Goal: Information Seeking & Learning: Compare options

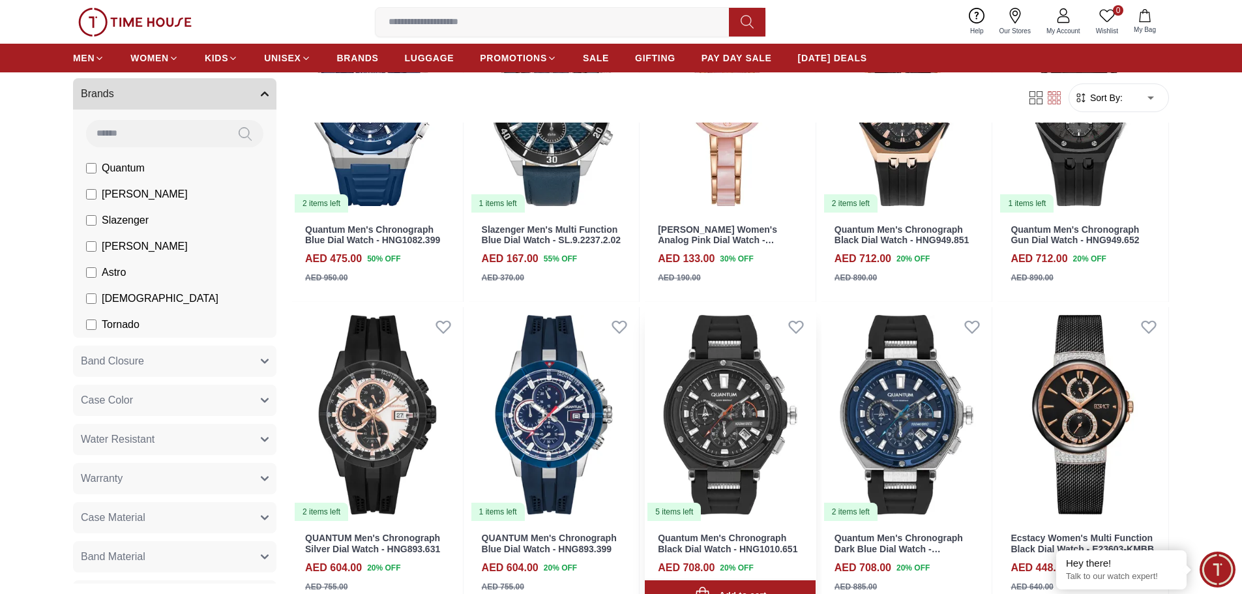
scroll to position [1304, 0]
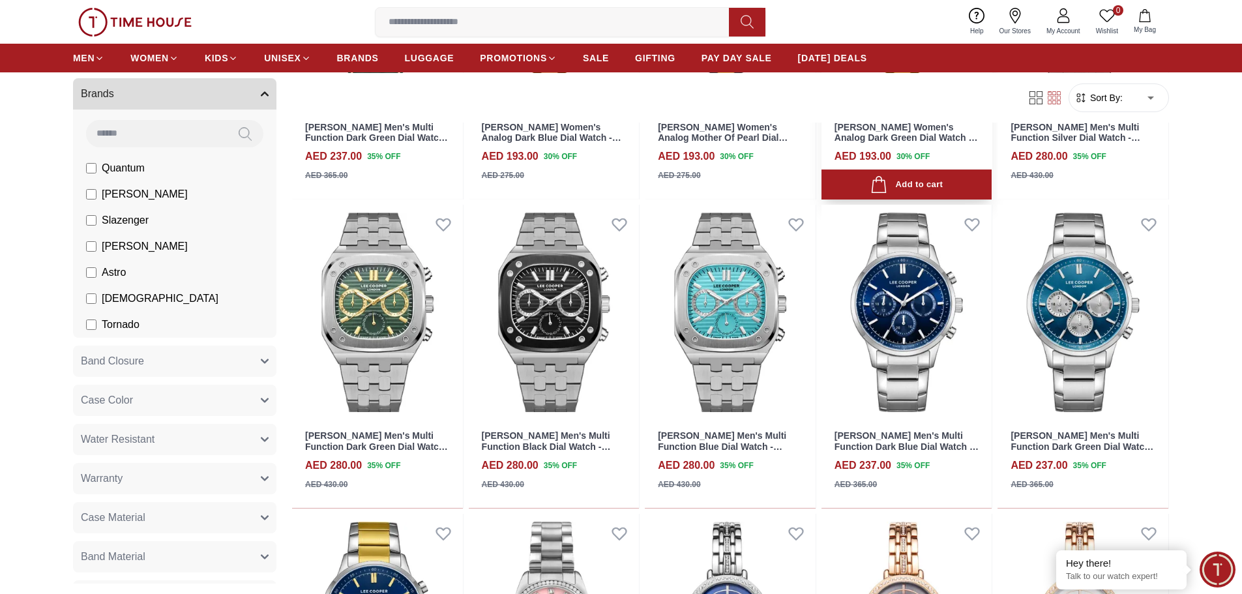
scroll to position [2412, 0]
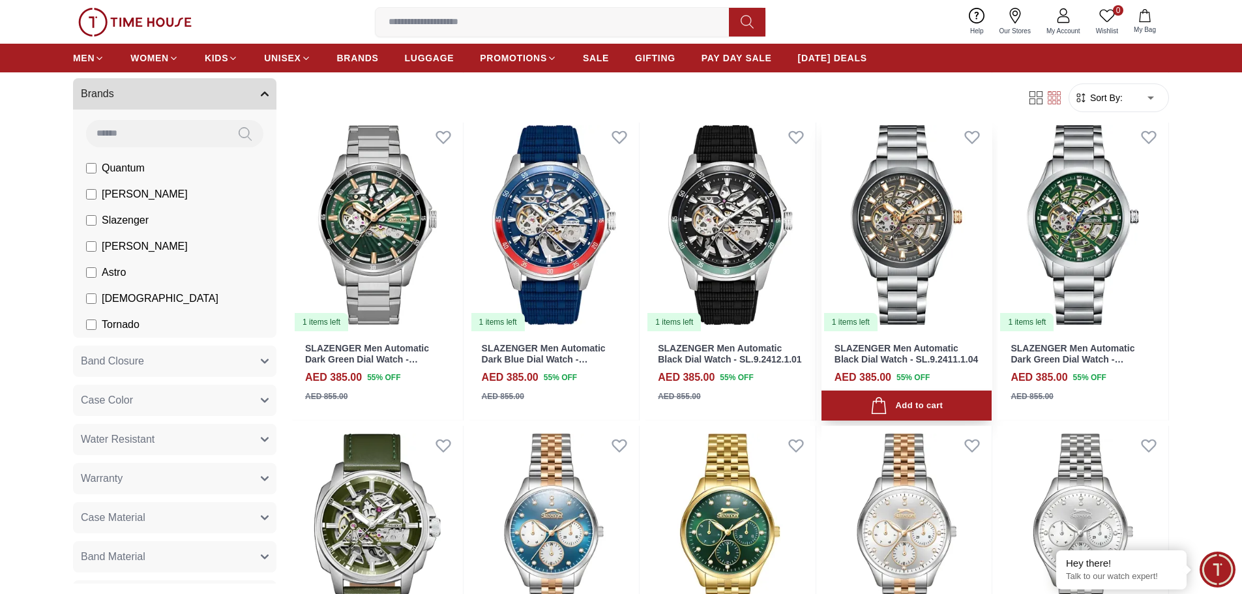
scroll to position [3260, 0]
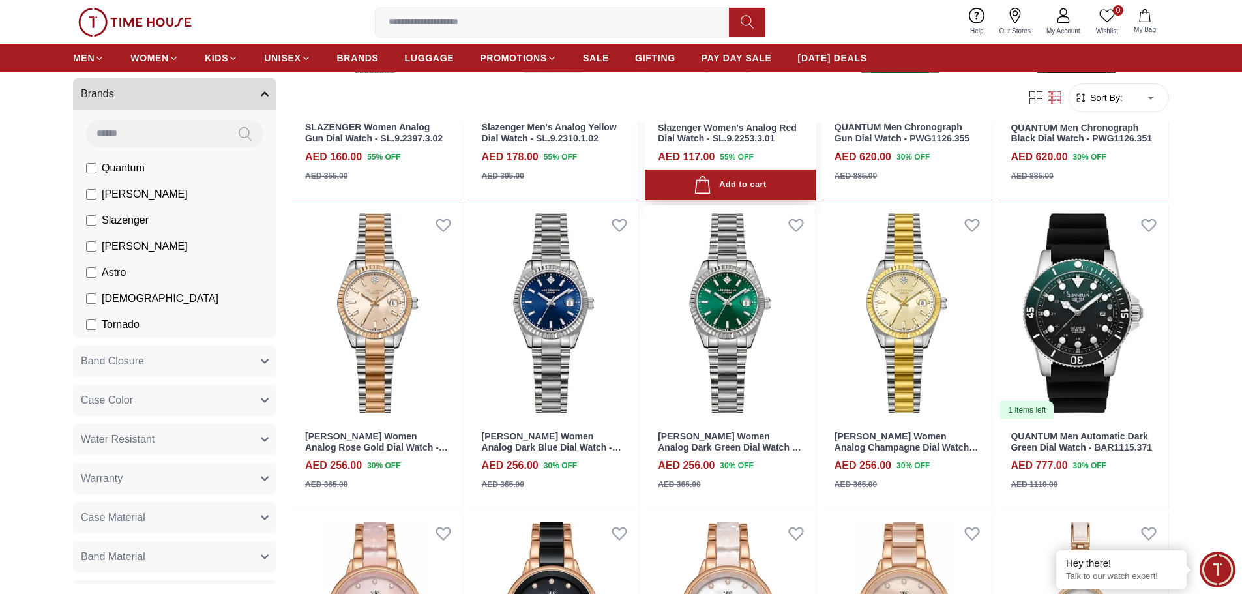
scroll to position [4107, 0]
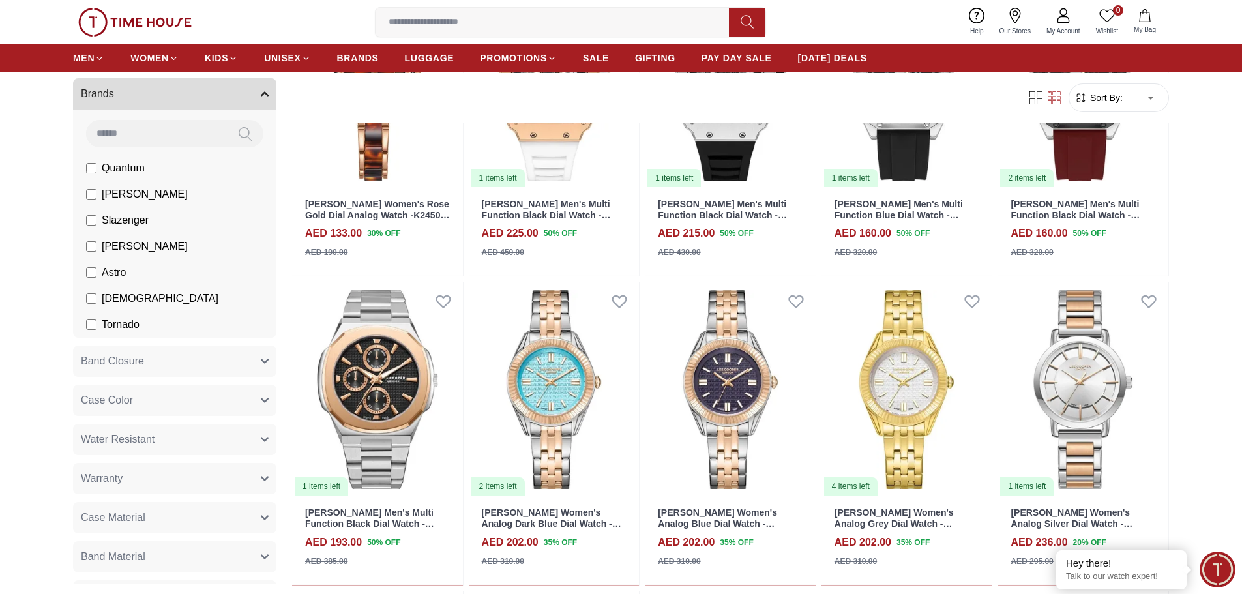
scroll to position [5281, 0]
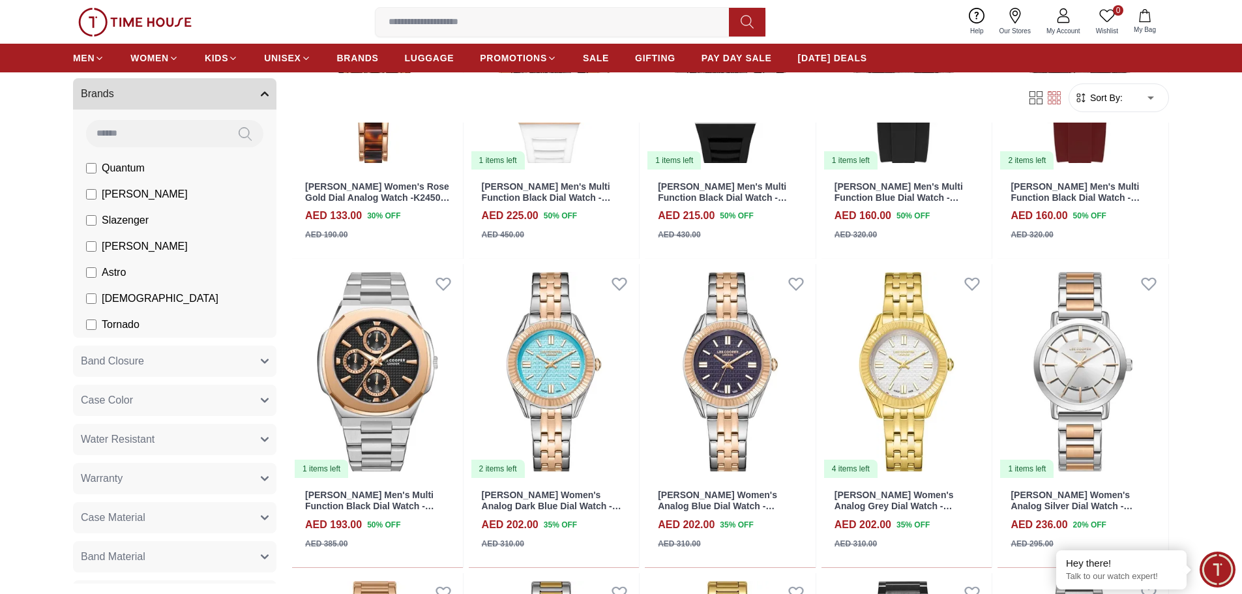
click at [170, 126] on input at bounding box center [156, 133] width 141 height 26
click at [144, 95] on button "Brands" at bounding box center [174, 93] width 203 height 31
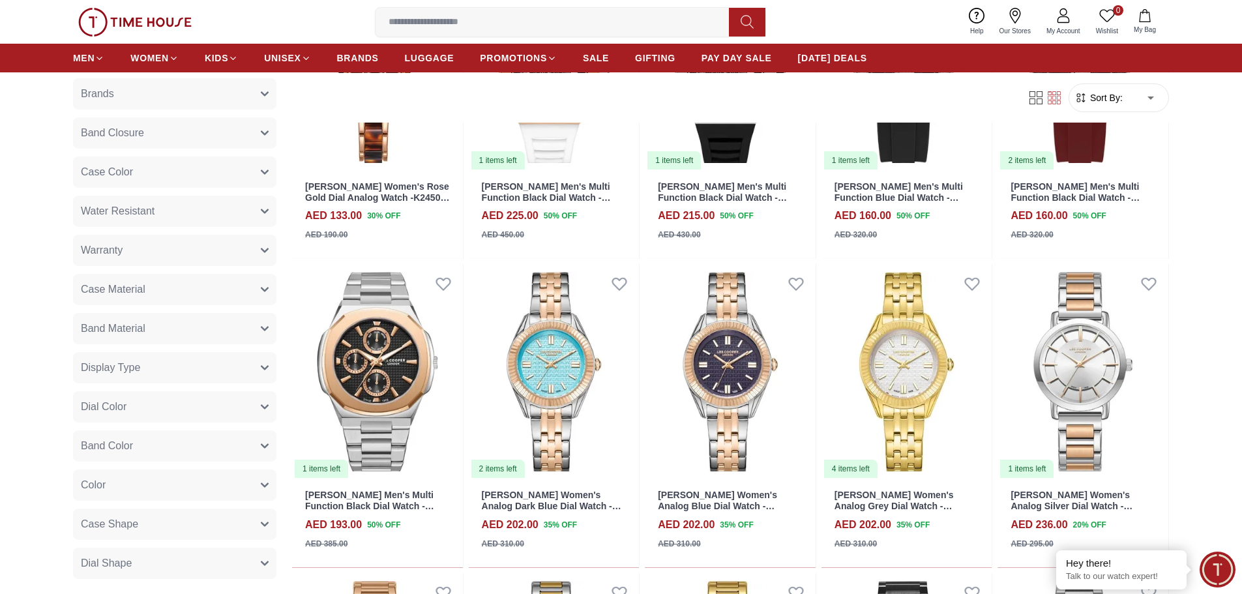
click at [144, 95] on button "Brands" at bounding box center [174, 93] width 203 height 31
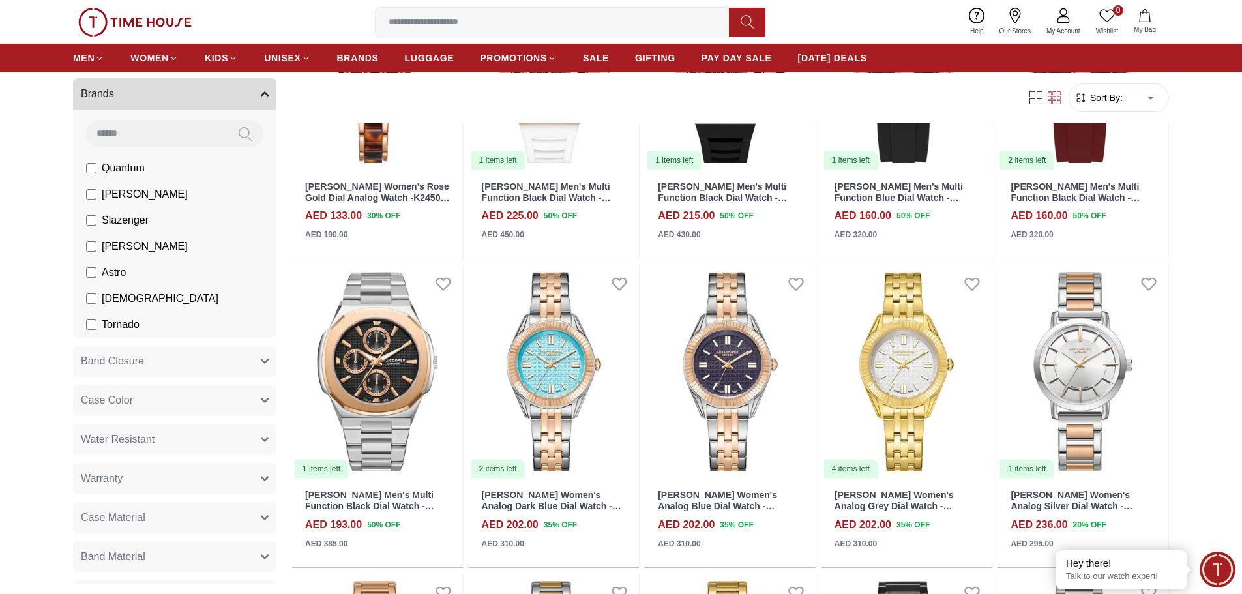
click at [128, 139] on input at bounding box center [156, 133] width 141 height 26
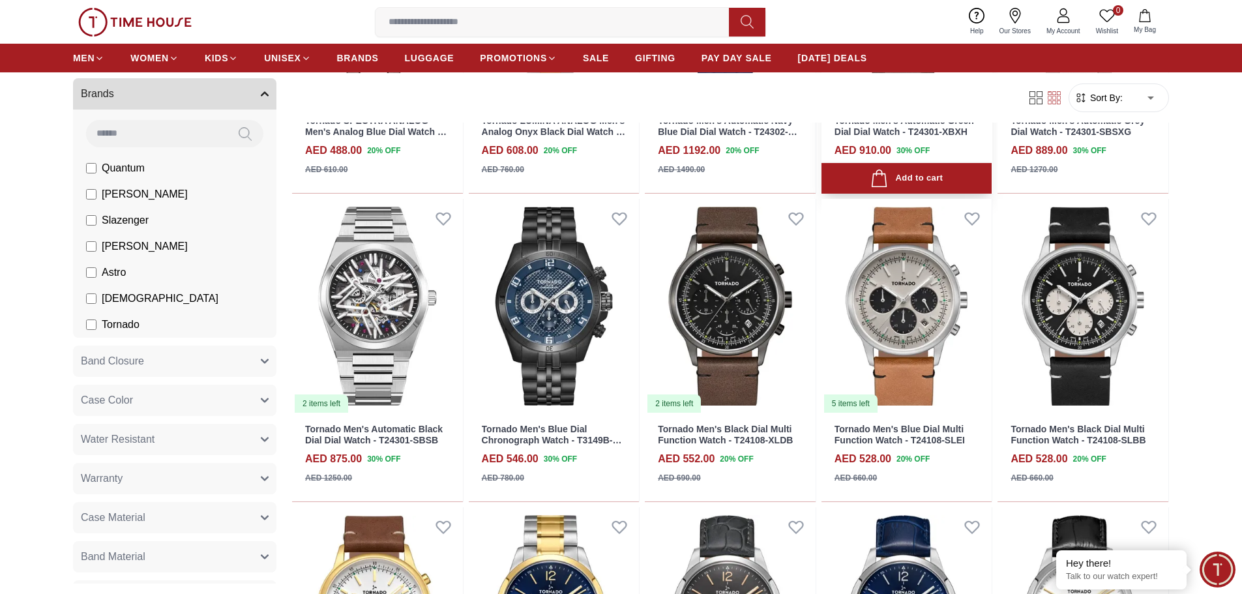
scroll to position [782, 0]
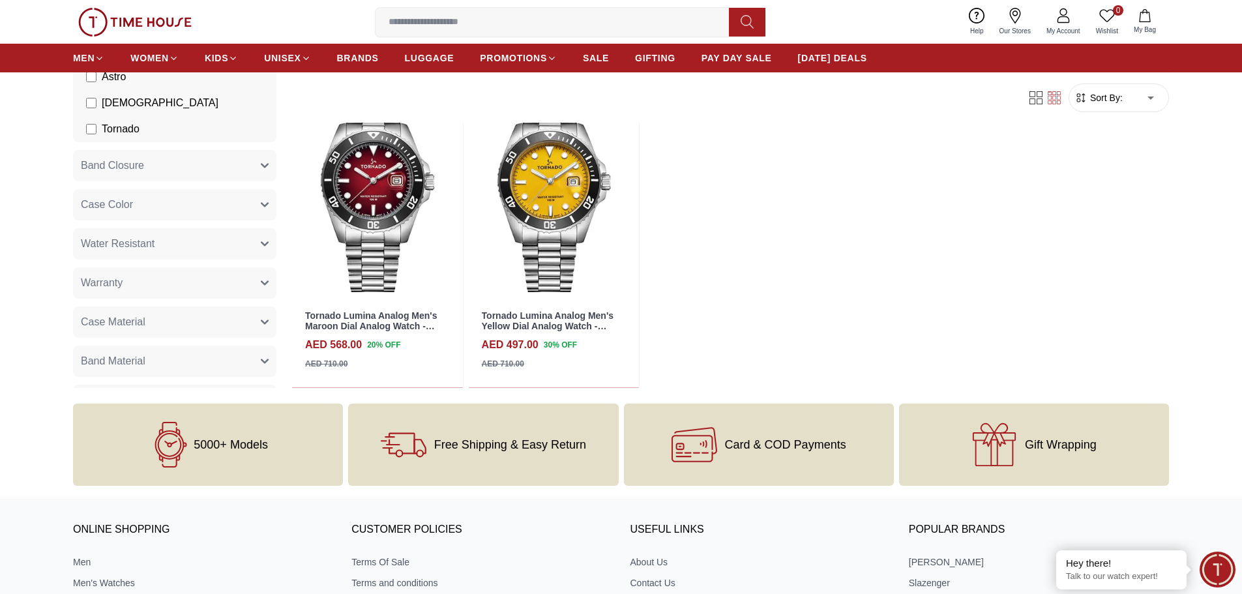
scroll to position [2999, 0]
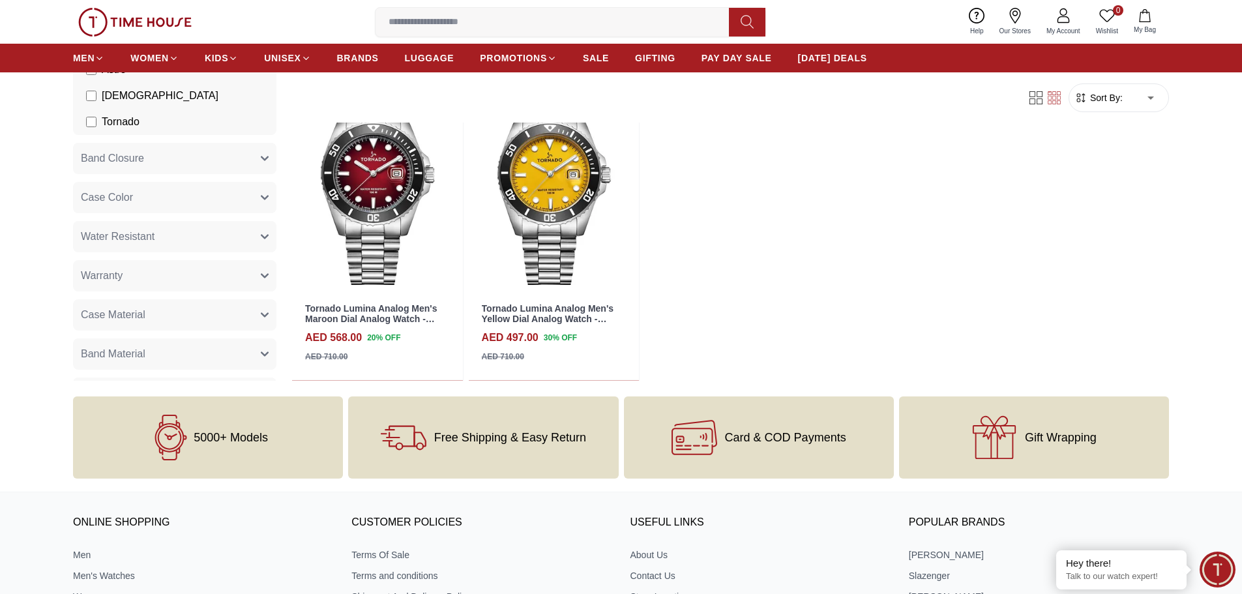
click at [440, 22] on input at bounding box center [558, 22] width 364 height 26
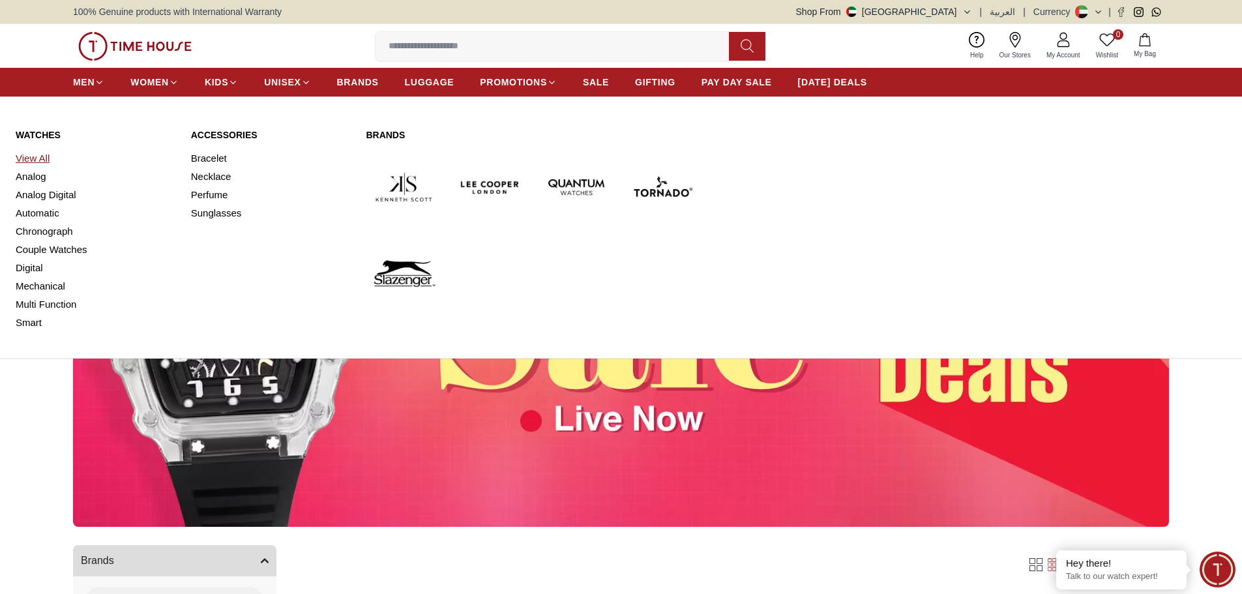
click at [42, 154] on link "View All" at bounding box center [96, 158] width 160 height 18
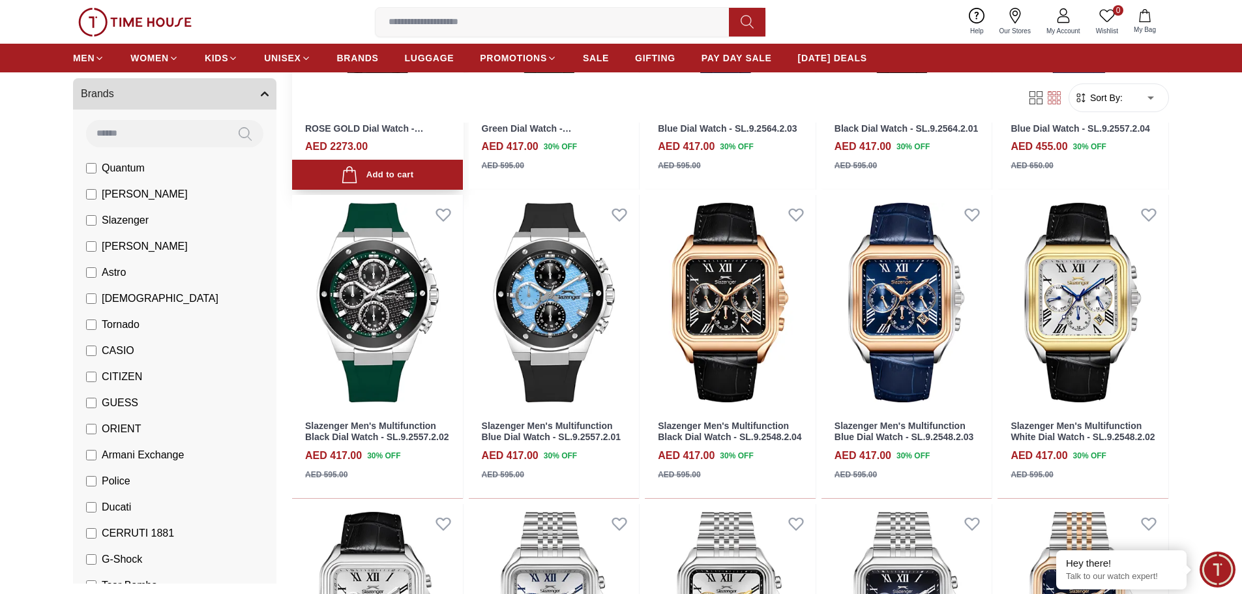
scroll to position [326, 0]
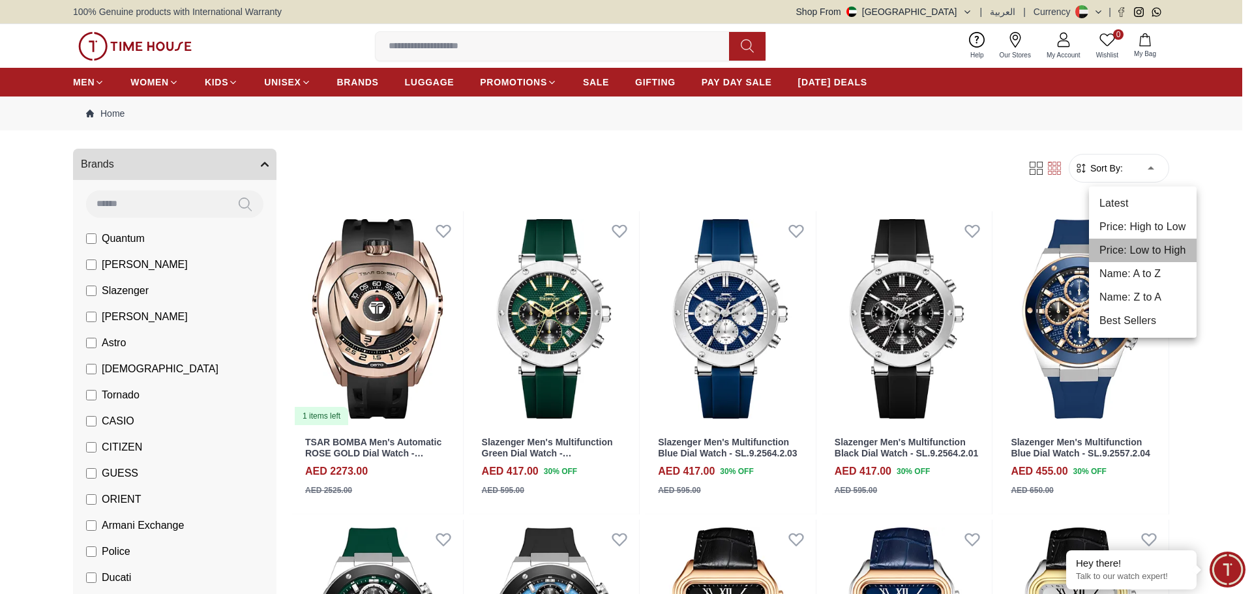
click at [1140, 248] on li "Price: Low to High" at bounding box center [1143, 250] width 108 height 23
type input "*"
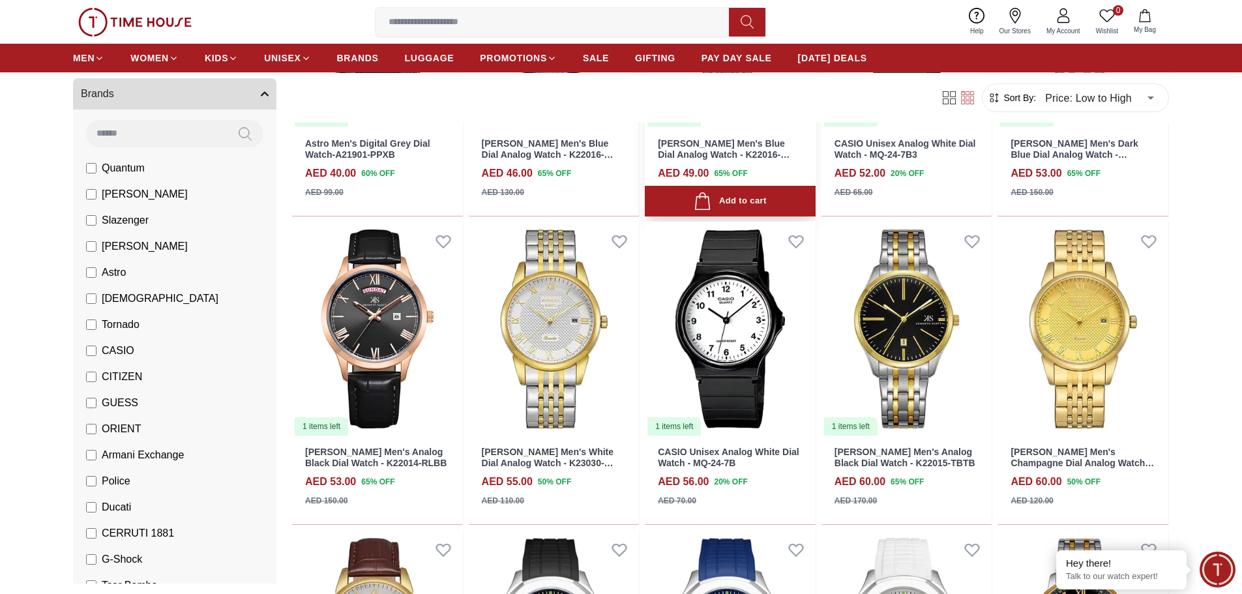
scroll to position [848, 0]
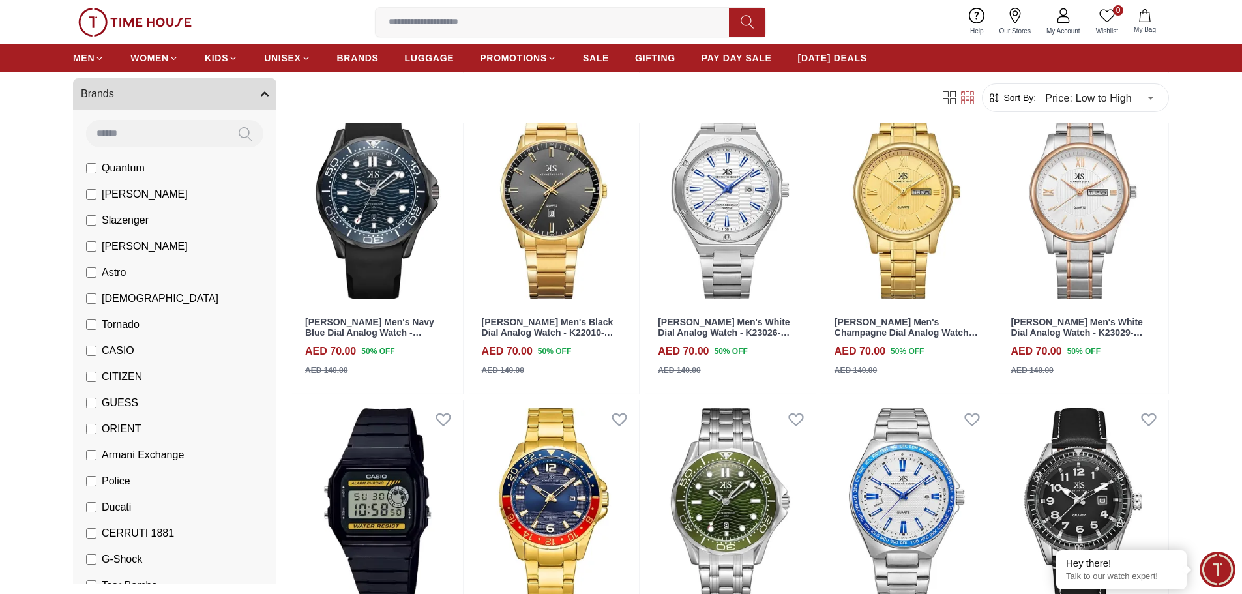
scroll to position [2151, 0]
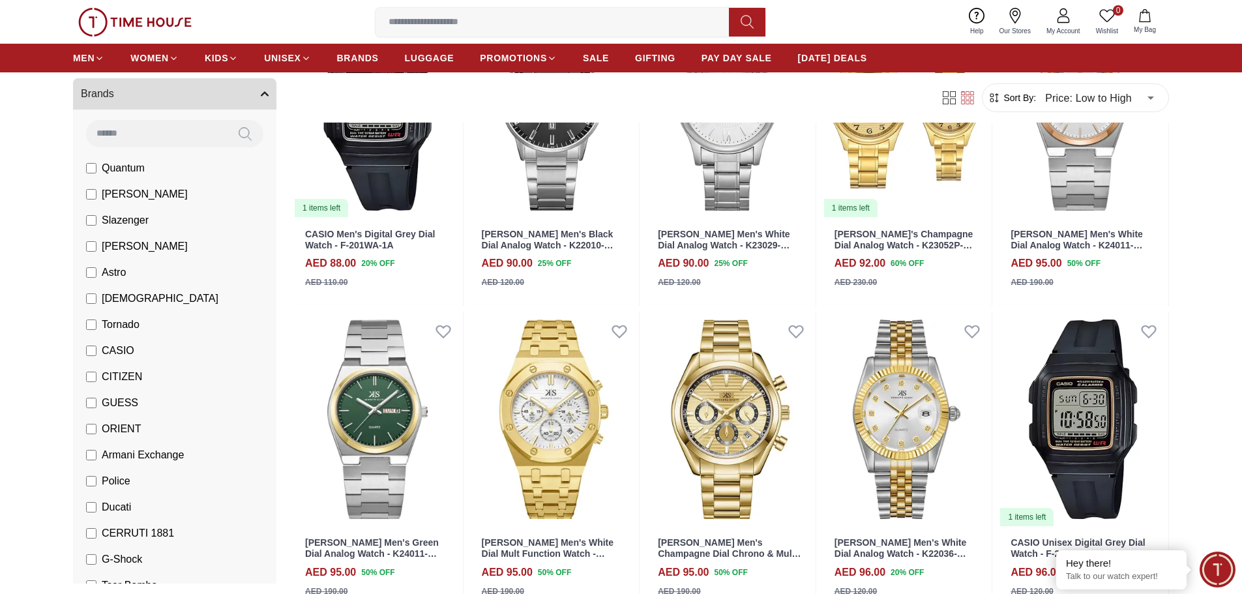
scroll to position [4238, 0]
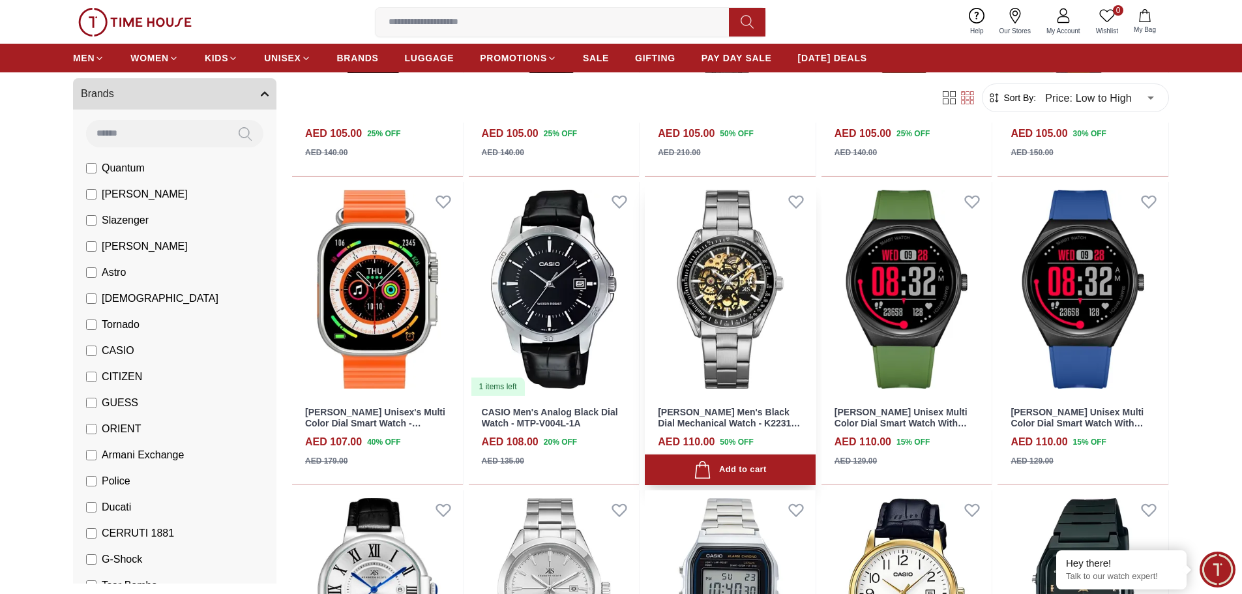
scroll to position [5607, 0]
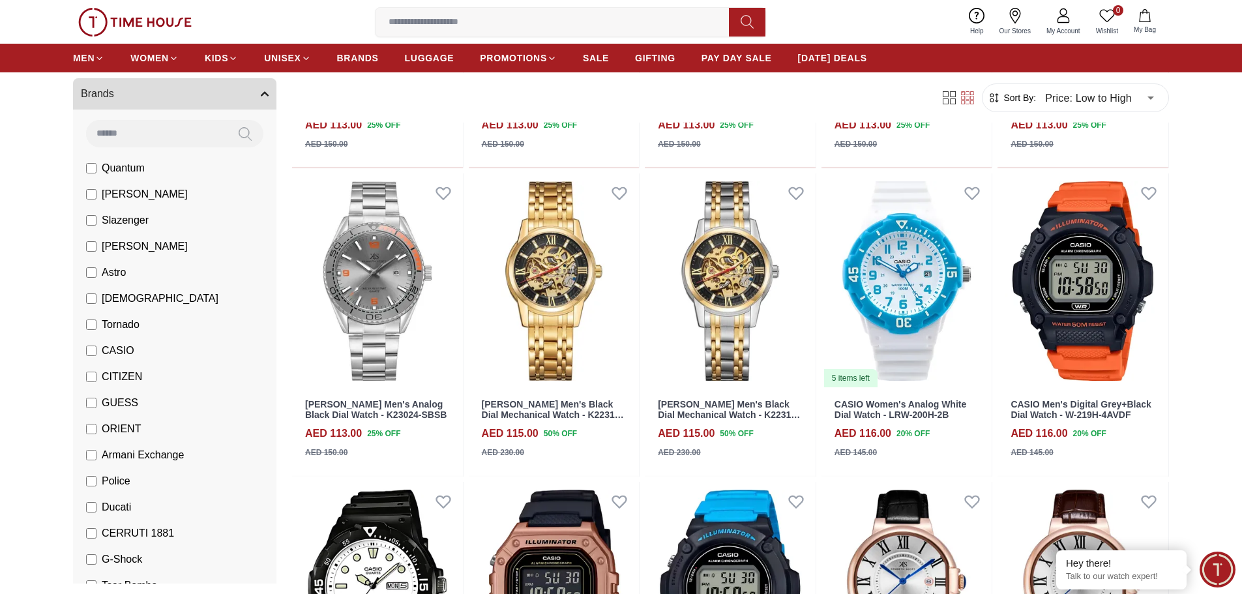
scroll to position [6976, 0]
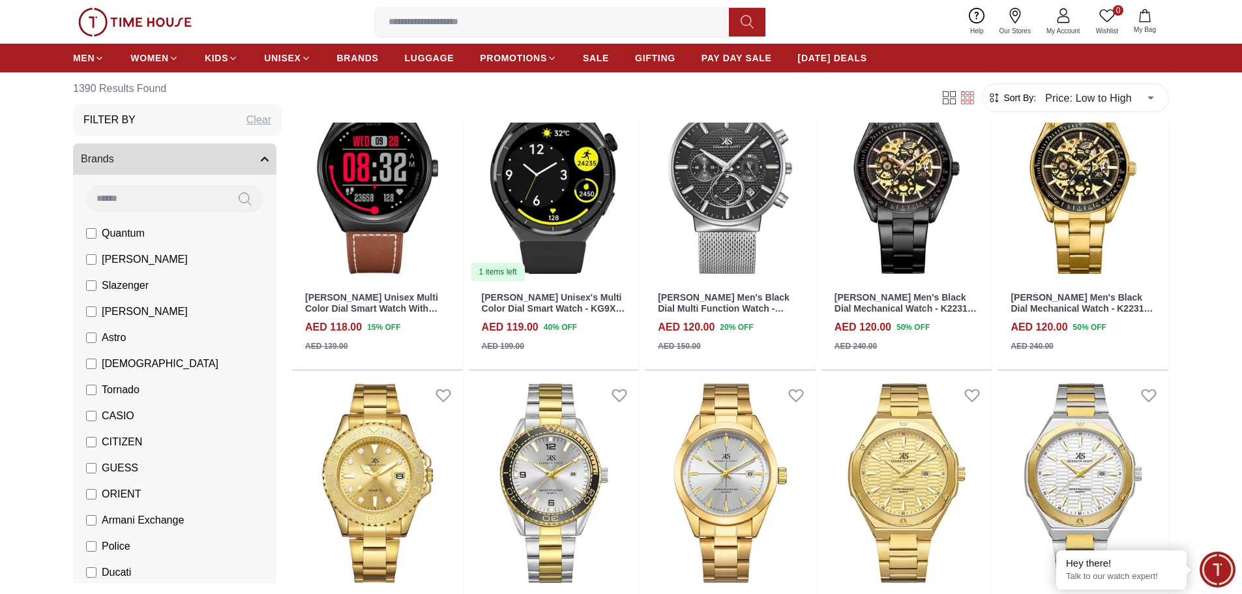
scroll to position [65, 0]
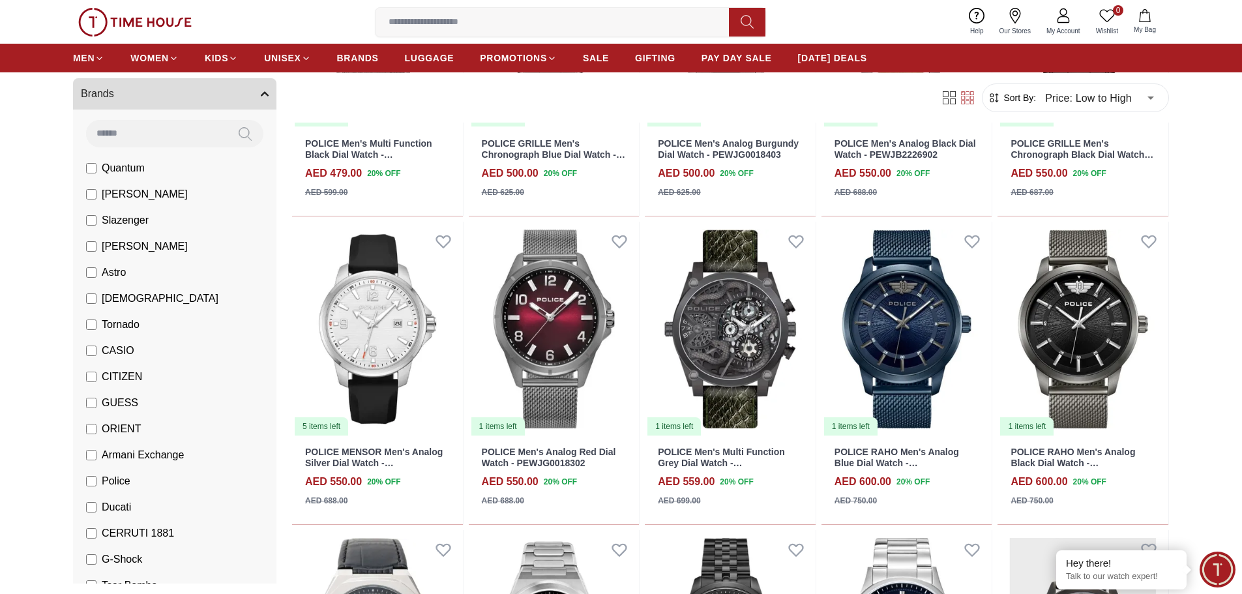
scroll to position [652, 0]
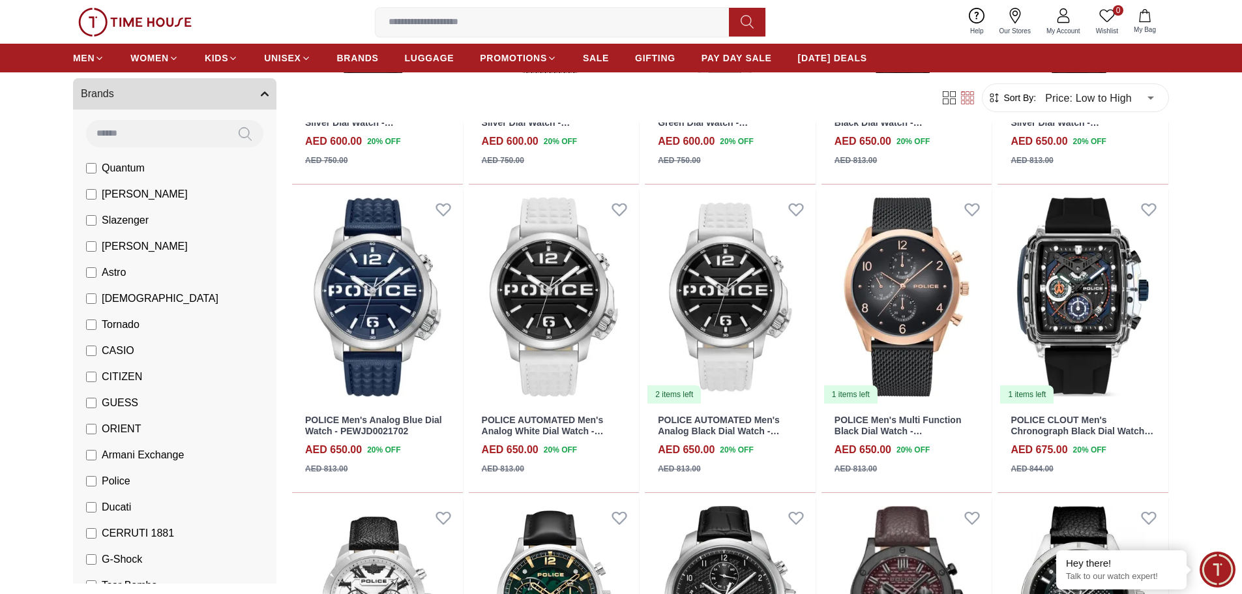
scroll to position [1304, 0]
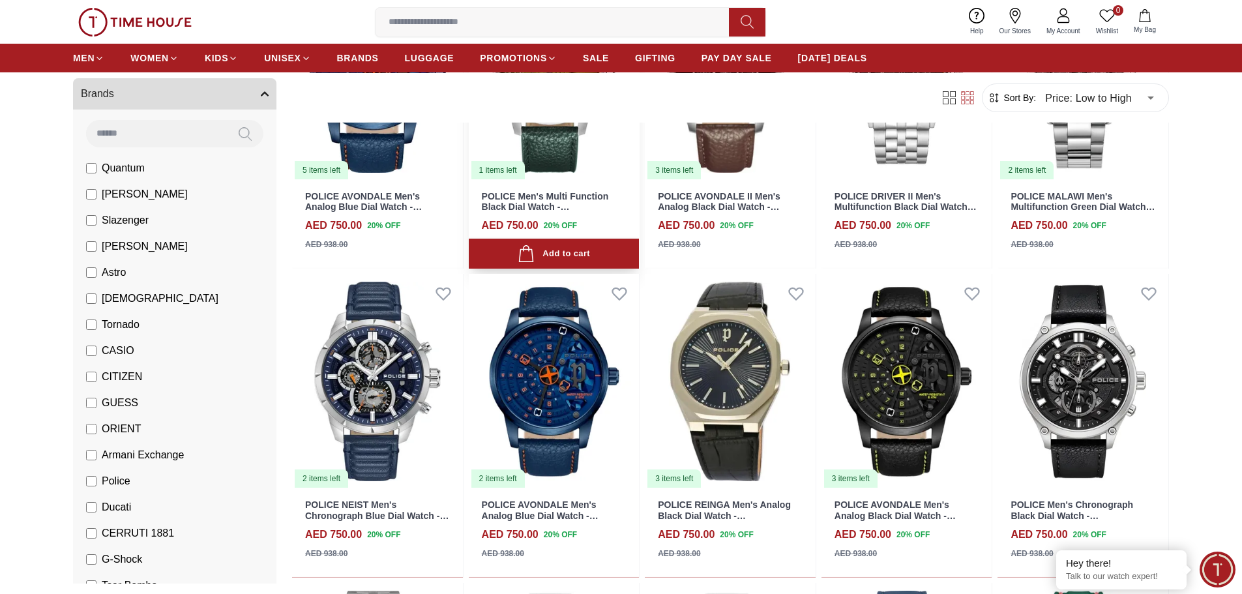
scroll to position [3129, 0]
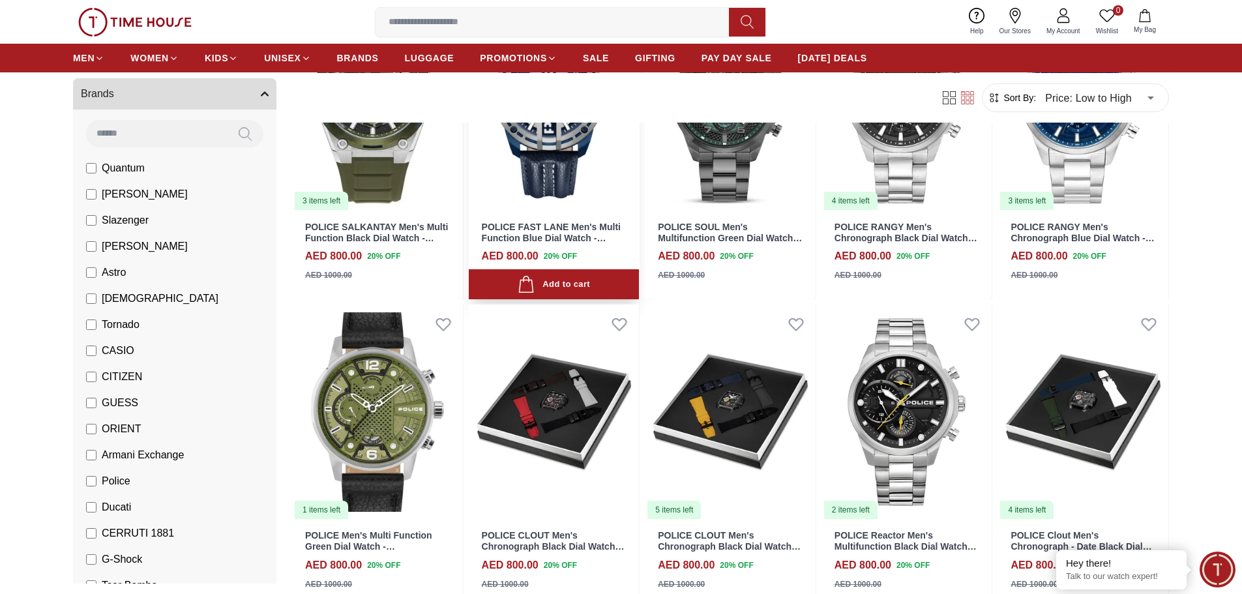
scroll to position [4433, 0]
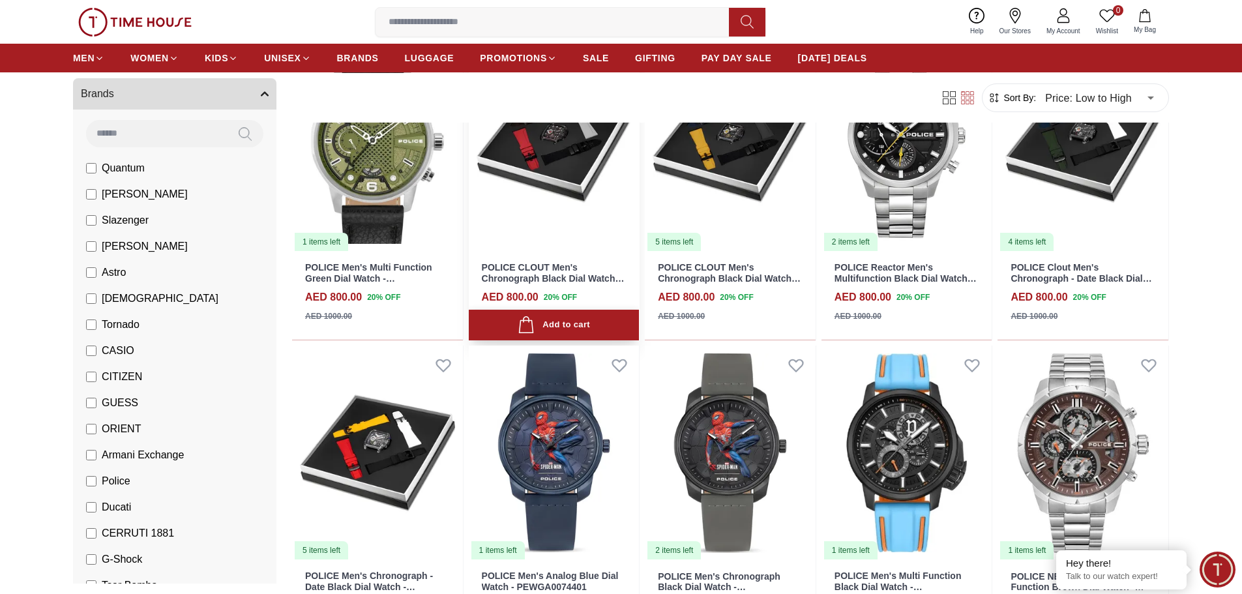
scroll to position [4694, 0]
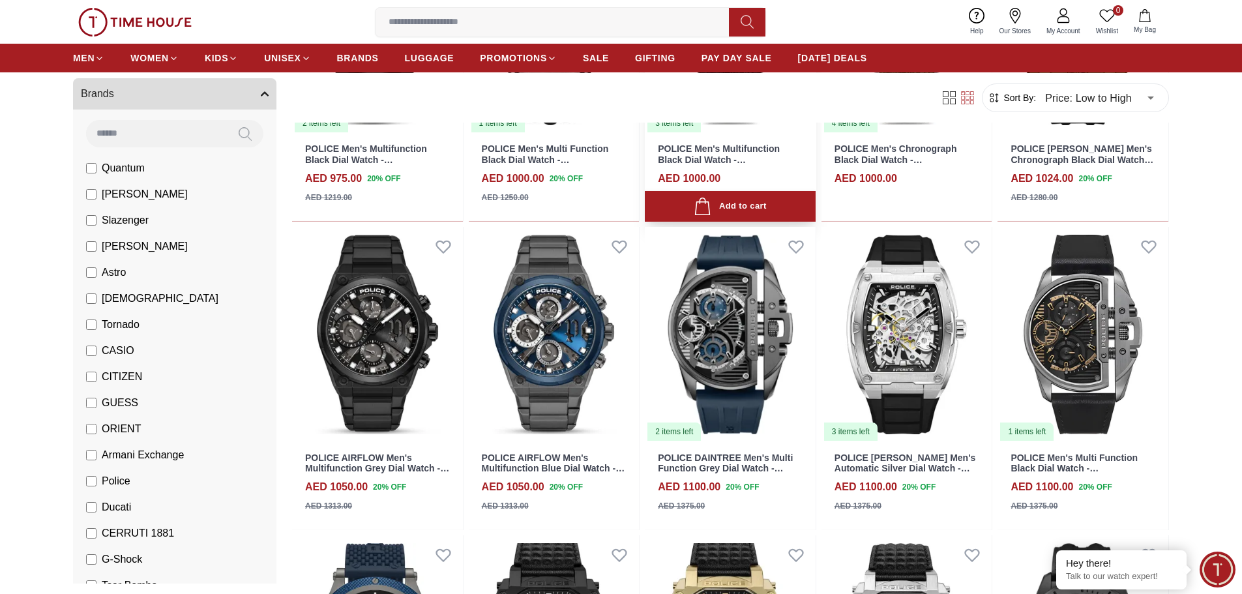
scroll to position [6846, 0]
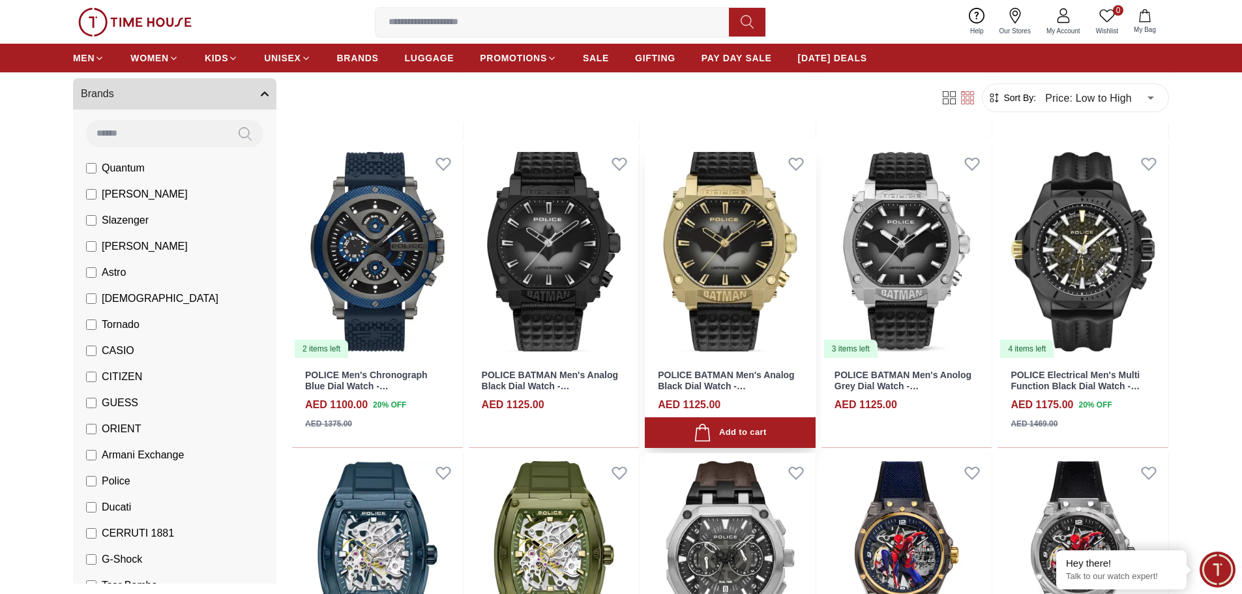
scroll to position [7432, 0]
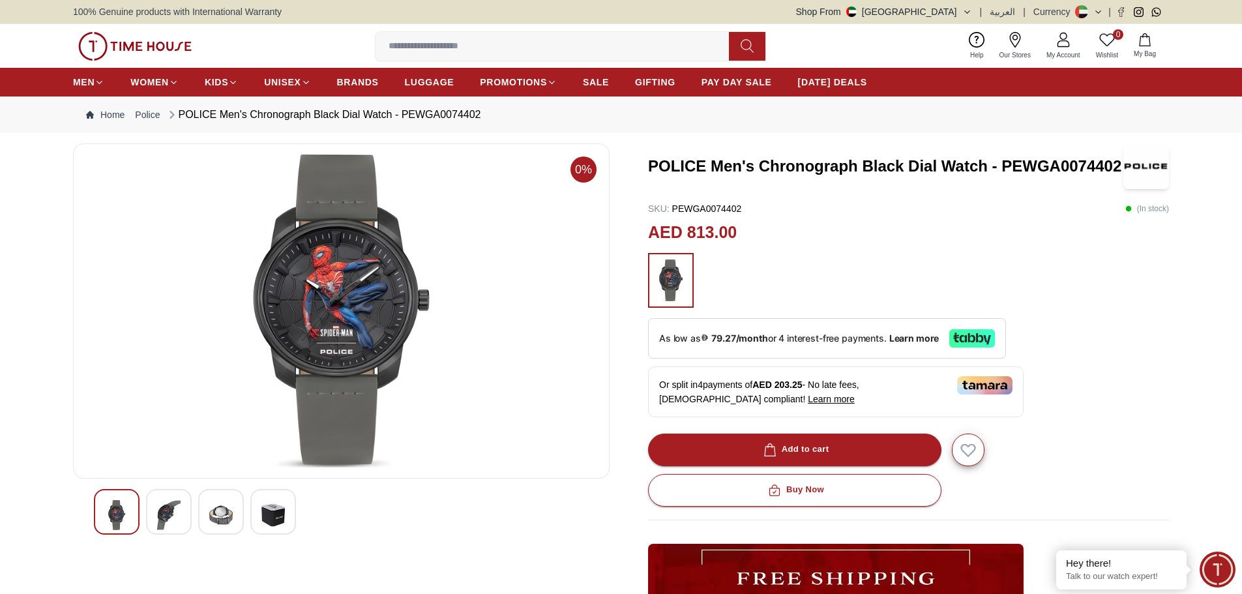
click at [334, 267] on img at bounding box center [341, 311] width 514 height 313
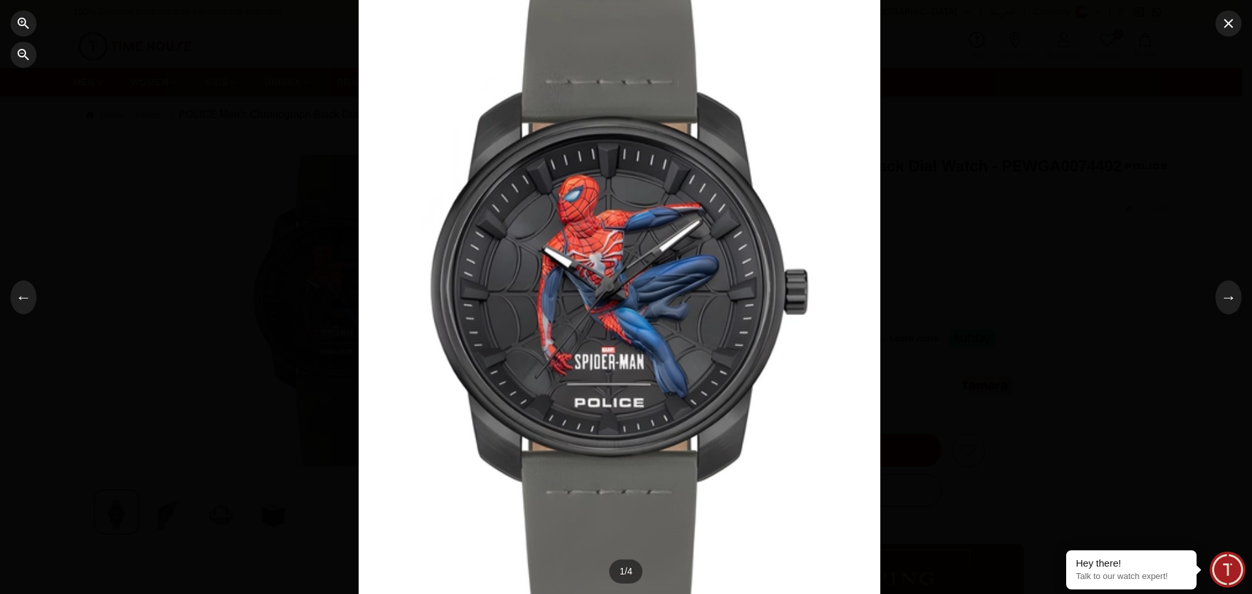
drag, startPoint x: 676, startPoint y: 525, endPoint x: 670, endPoint y: 475, distance: 50.6
click at [670, 475] on div at bounding box center [620, 247] width 522 height 535
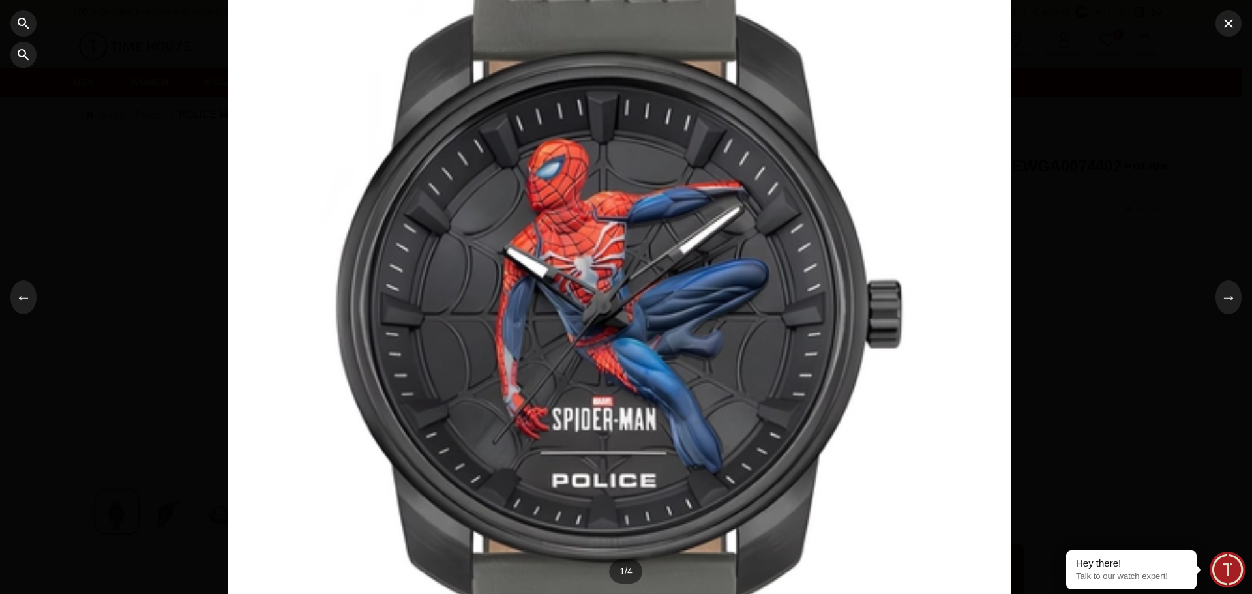
click at [1047, 197] on div at bounding box center [626, 297] width 1252 height 594
click at [1224, 25] on icon "button" at bounding box center [1228, 24] width 16 height 16
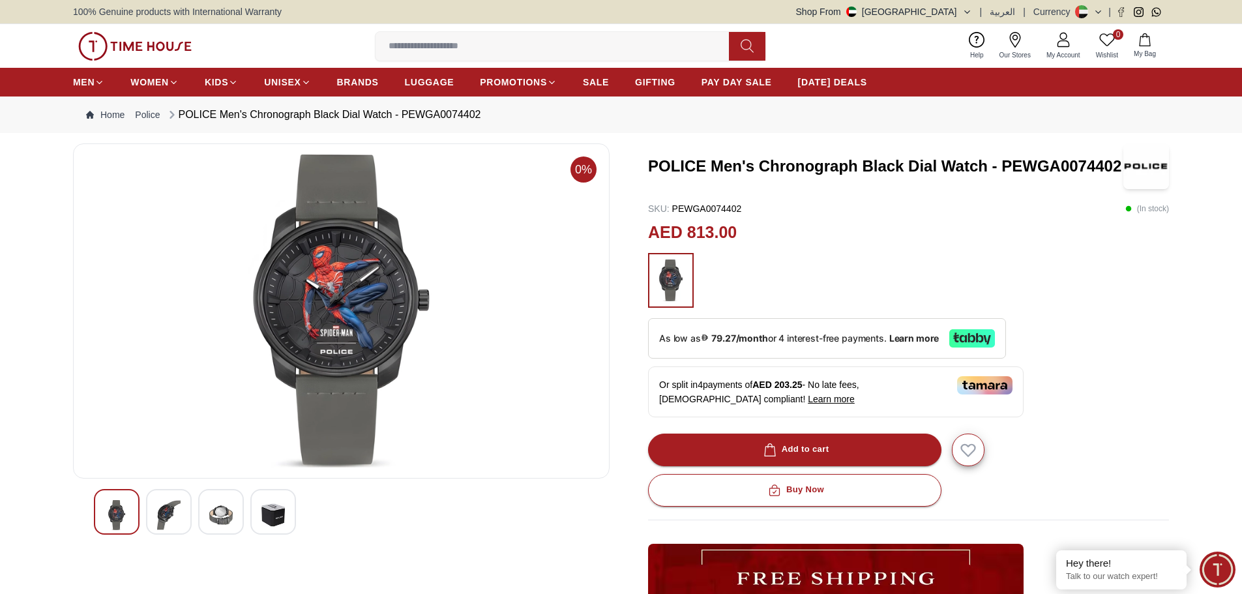
click at [190, 524] on div at bounding box center [169, 512] width 46 height 46
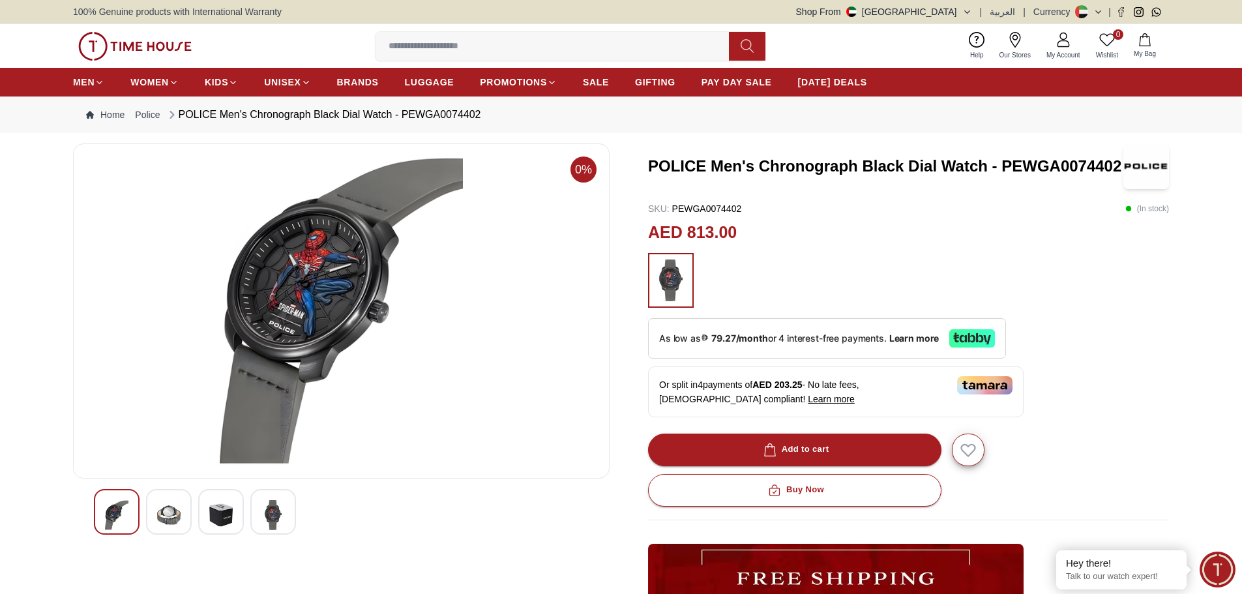
click at [216, 510] on img at bounding box center [220, 515] width 23 height 30
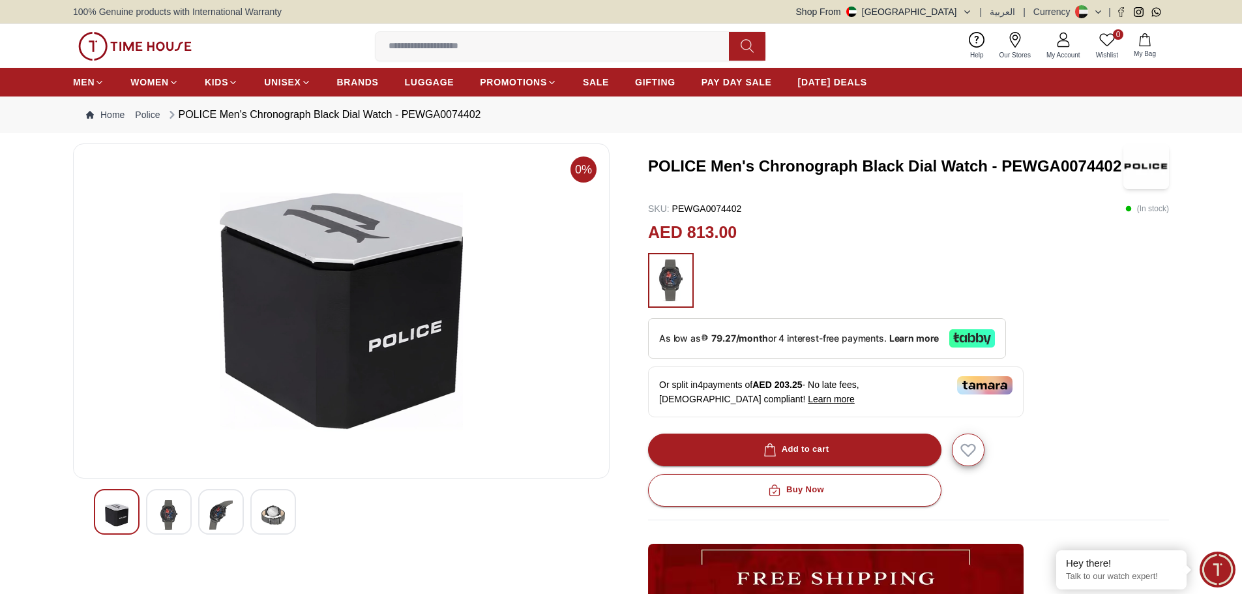
click at [162, 508] on img at bounding box center [168, 515] width 23 height 30
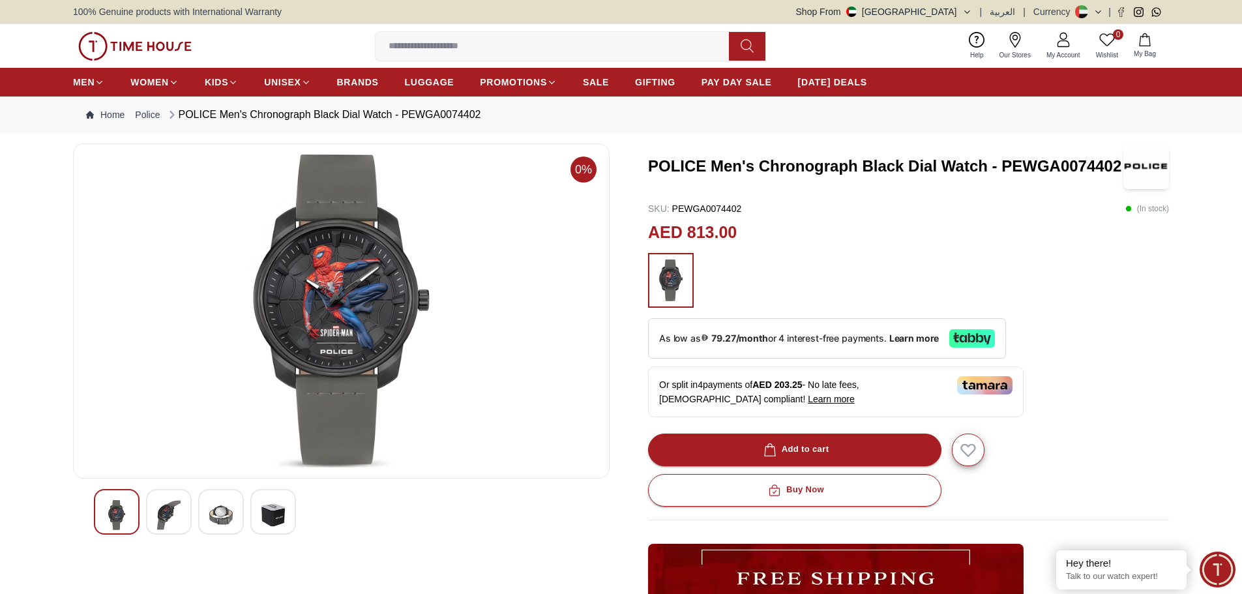
click at [157, 512] on img at bounding box center [168, 515] width 23 height 30
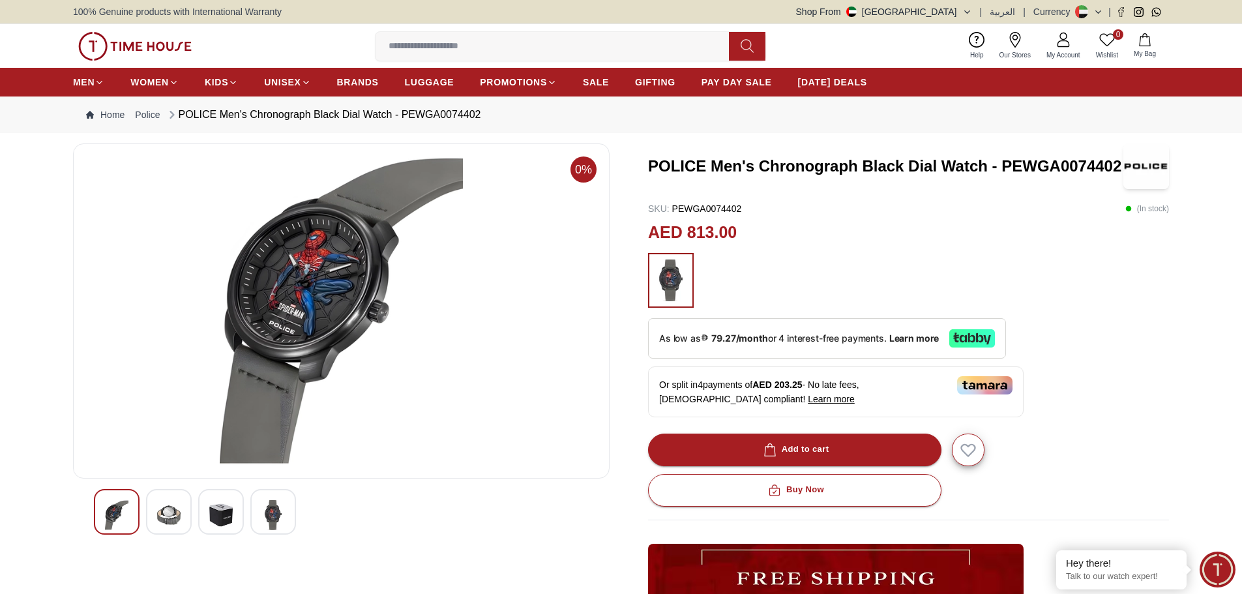
click at [212, 507] on img at bounding box center [220, 515] width 23 height 30
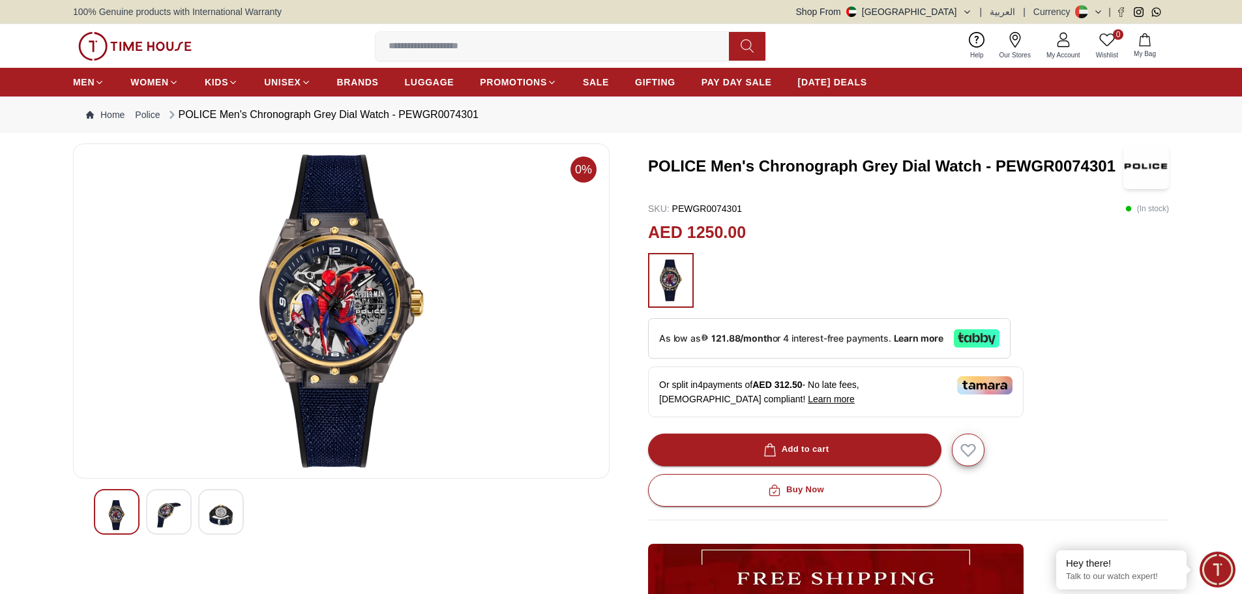
click at [323, 295] on img at bounding box center [341, 311] width 514 height 313
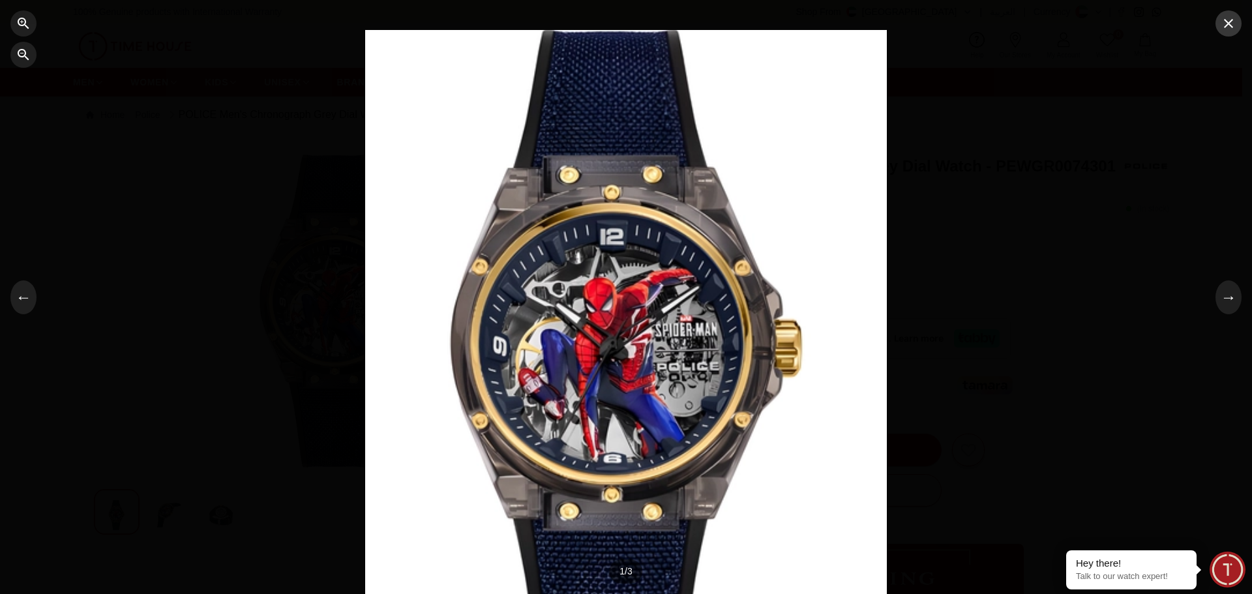
click at [1228, 29] on icon "button" at bounding box center [1228, 24] width 16 height 16
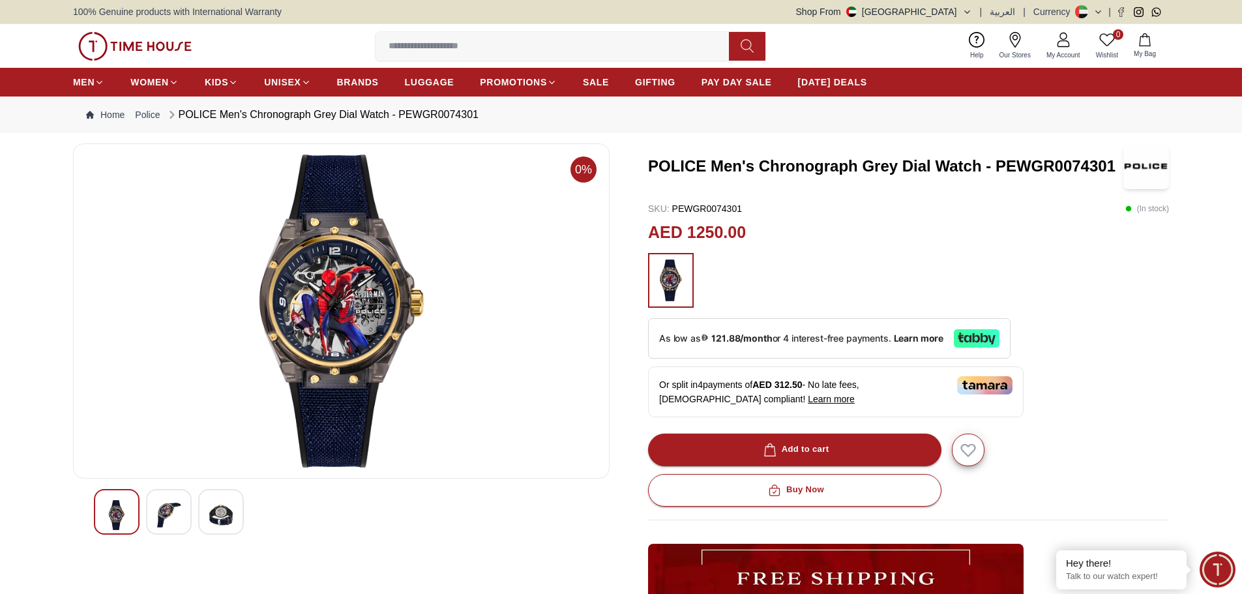
click at [165, 512] on img at bounding box center [168, 515] width 23 height 30
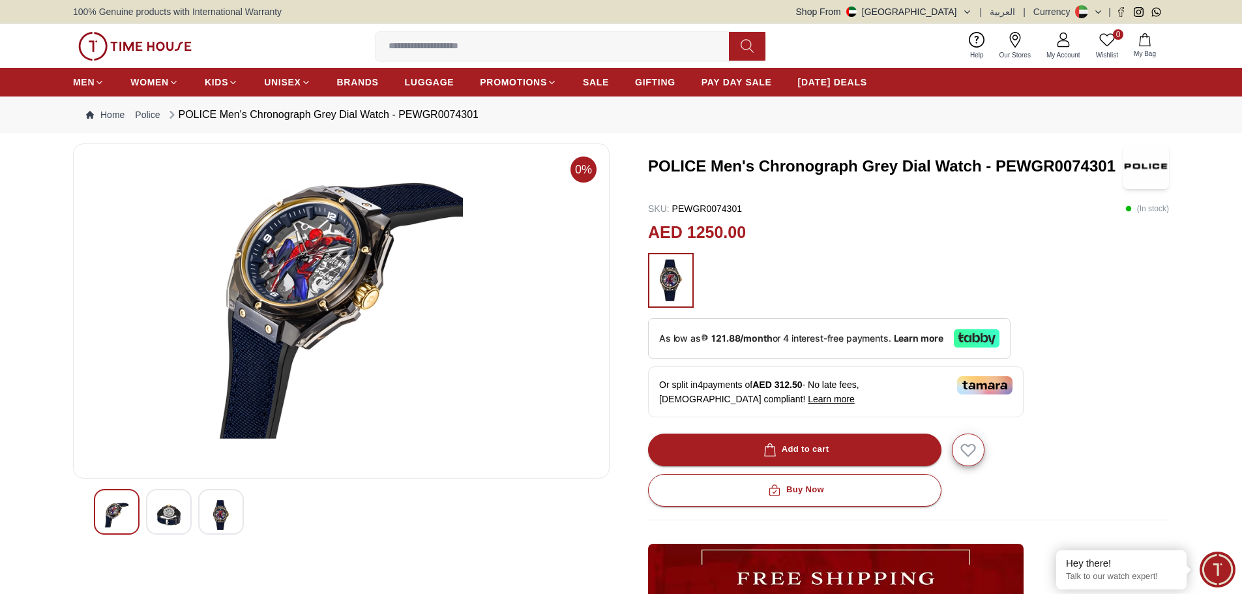
click at [173, 516] on img at bounding box center [168, 515] width 23 height 30
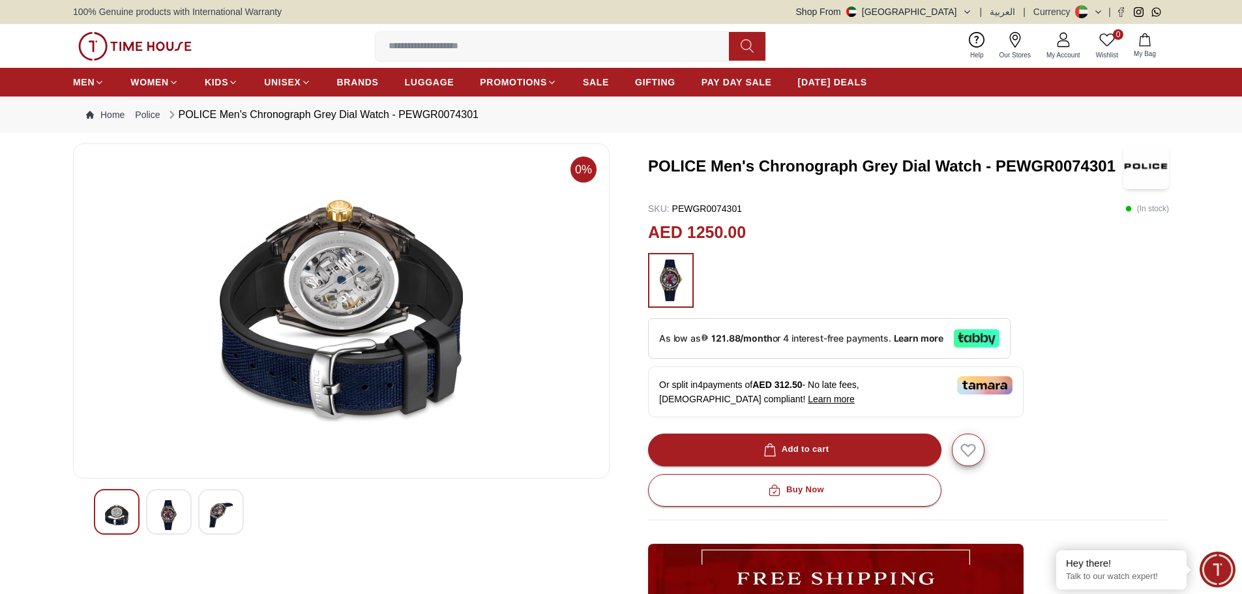
click at [338, 277] on img at bounding box center [341, 311] width 514 height 313
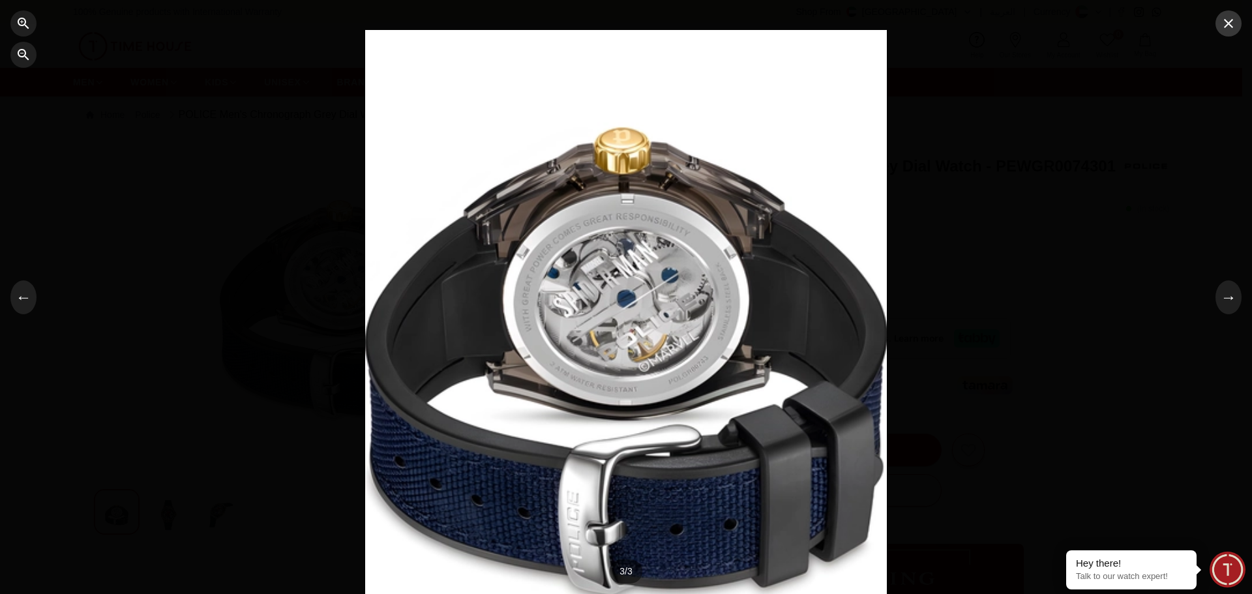
click at [1233, 29] on icon "button" at bounding box center [1228, 24] width 16 height 16
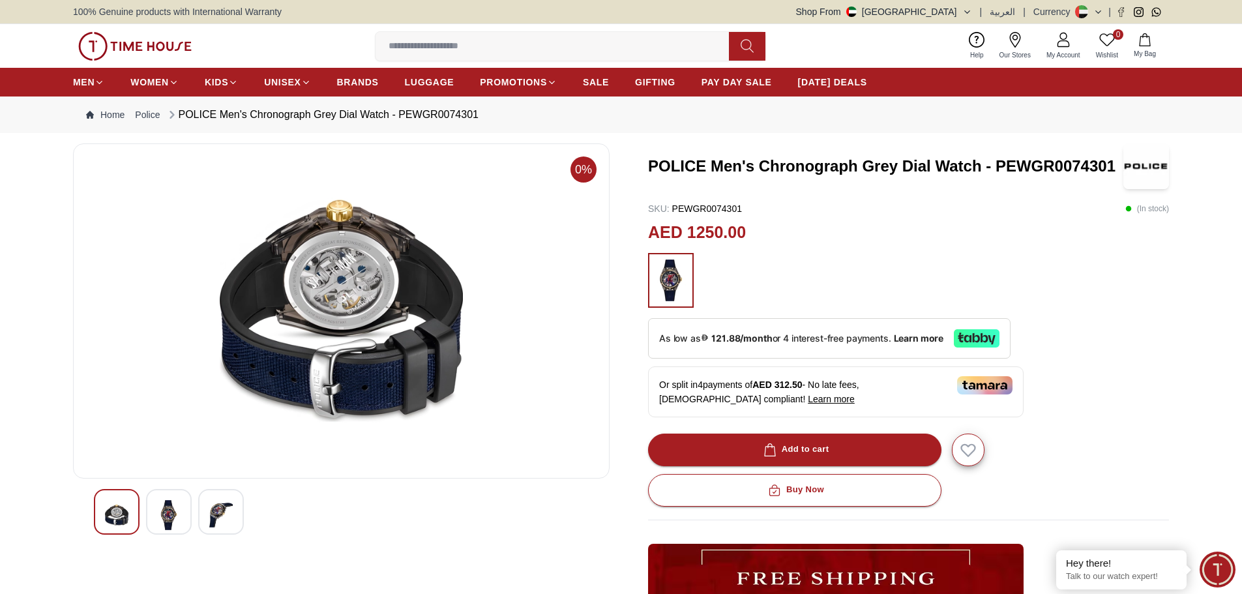
click at [180, 503] on img at bounding box center [168, 515] width 23 height 30
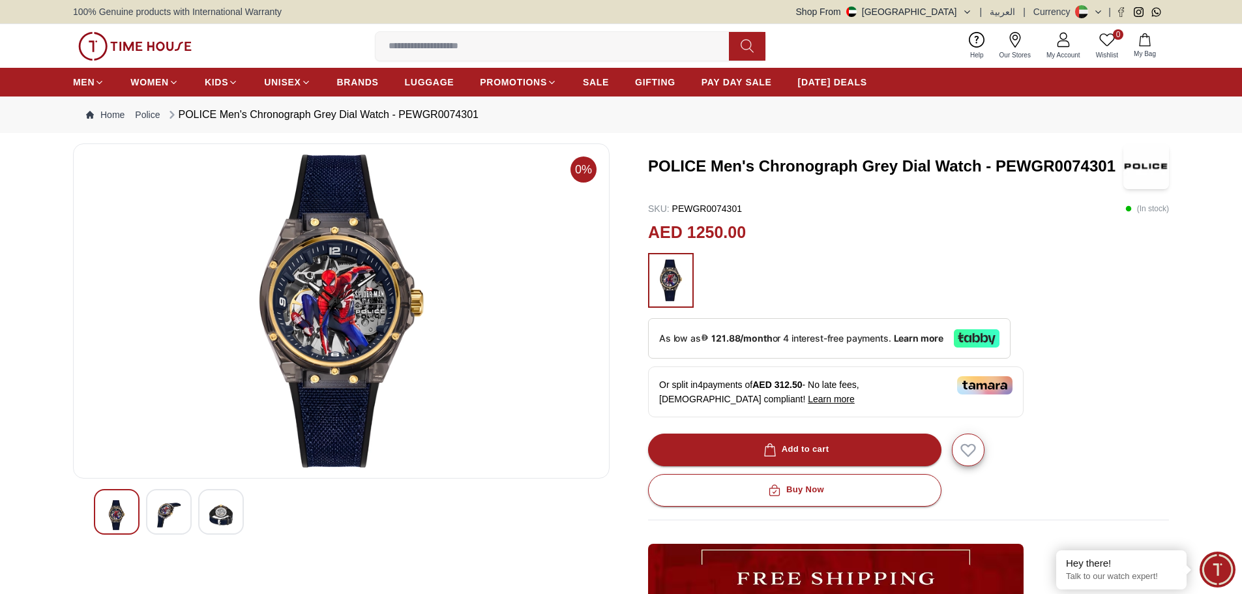
click at [214, 508] on img at bounding box center [220, 515] width 23 height 30
